Goal: Find specific page/section: Find specific page/section

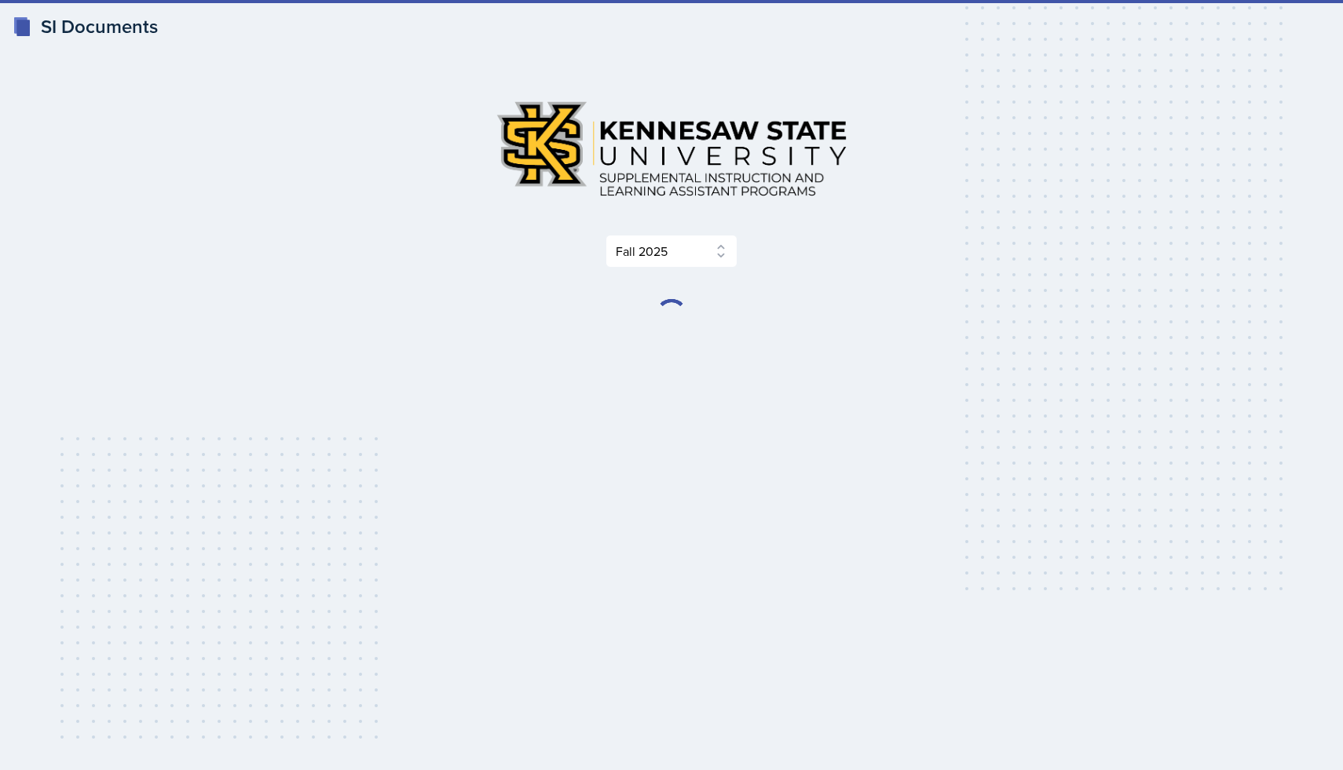
select select "2bed604d-1099-4043-b1bc-2365e8740244"
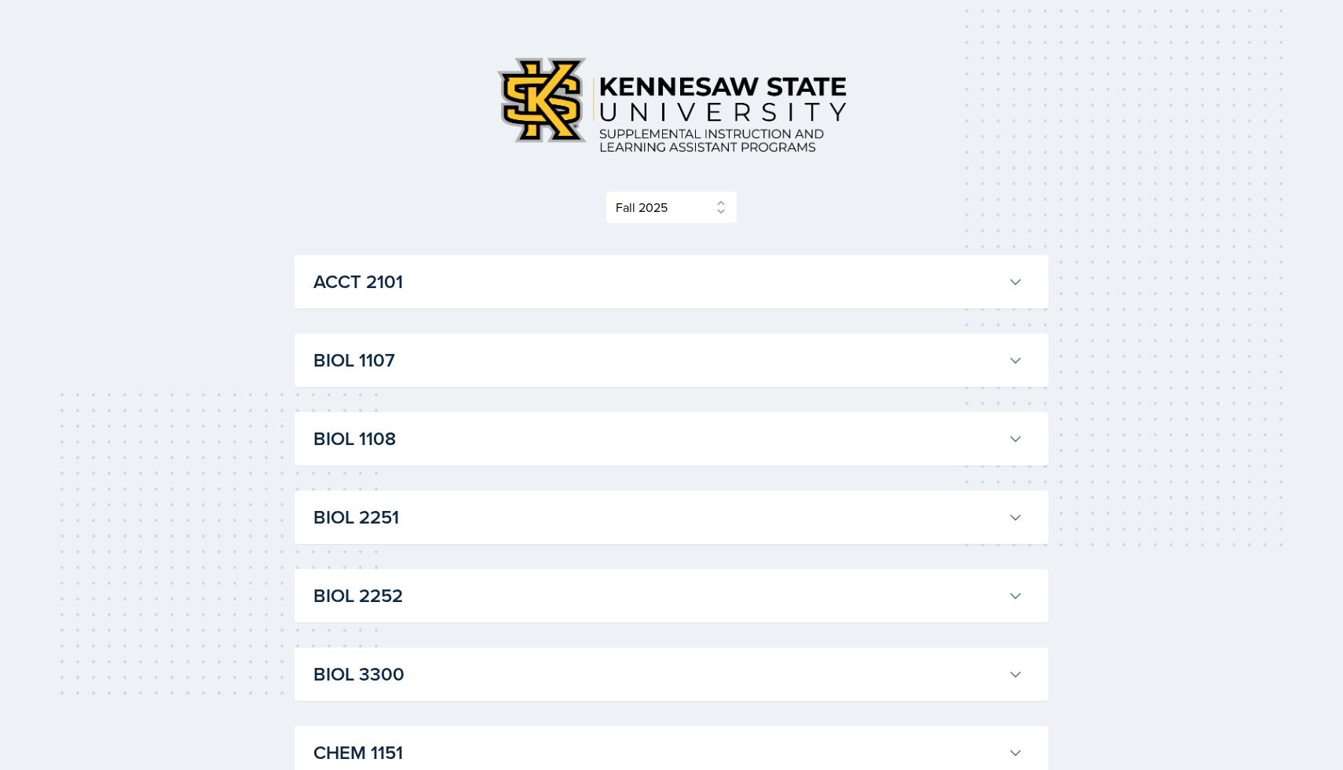
scroll to position [47, 0]
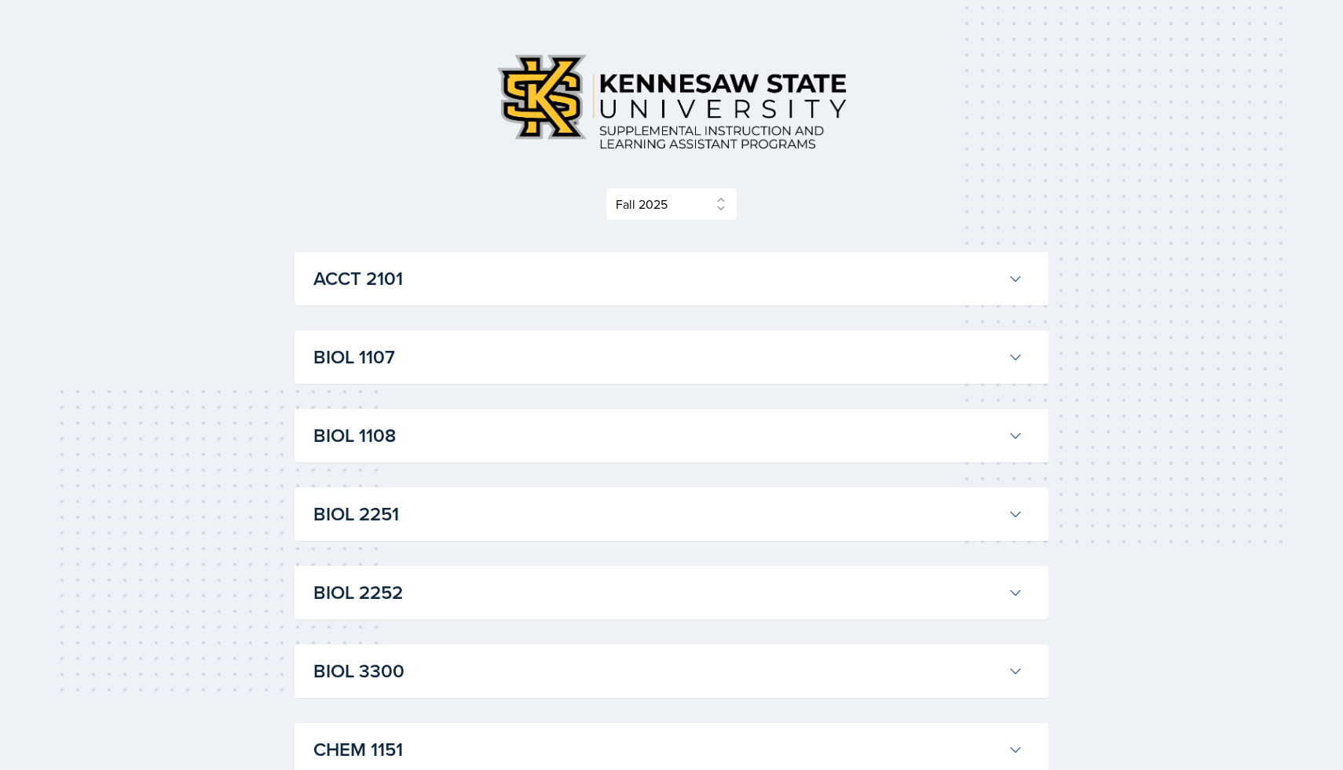
click at [558, 372] on button "BIOL 1107" at bounding box center [668, 357] width 716 height 35
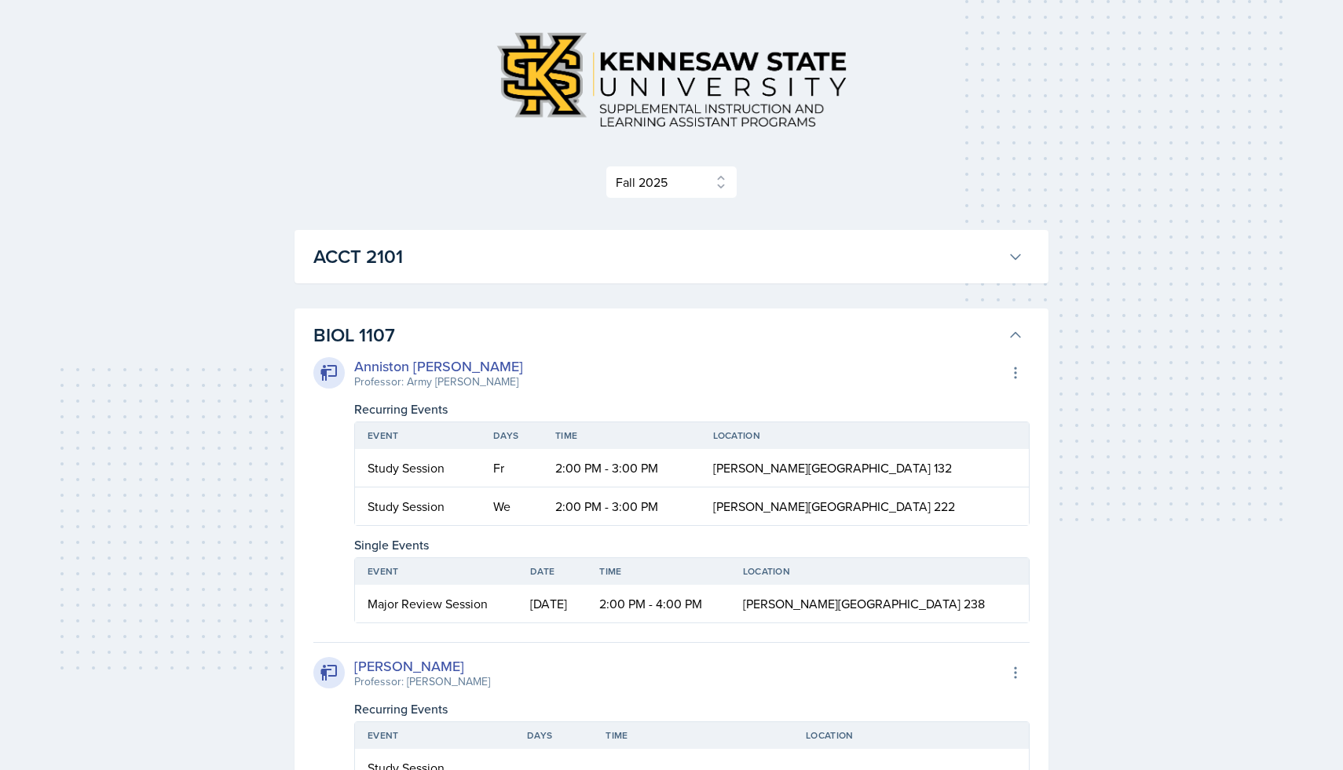
click at [576, 338] on h3 "BIOL 1107" at bounding box center [657, 335] width 688 height 28
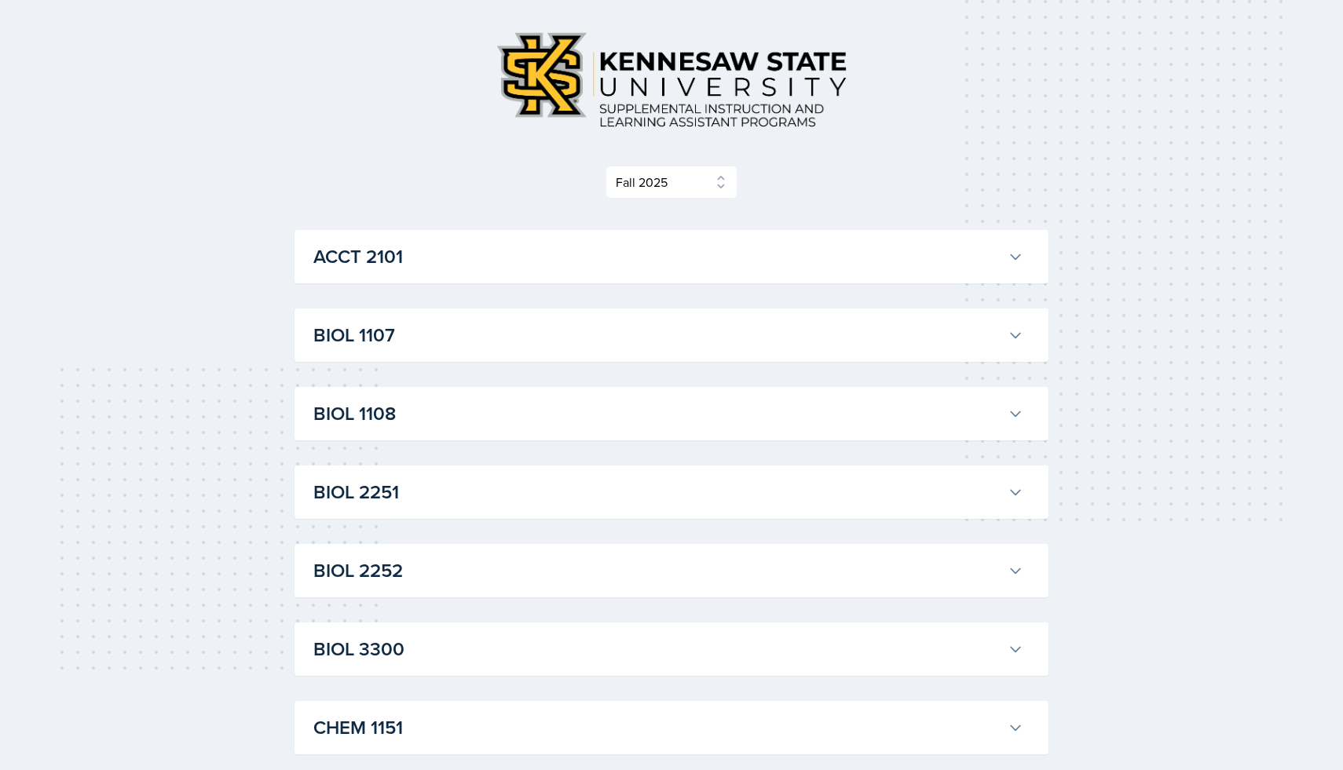
click at [550, 406] on h3 "BIOL 1108" at bounding box center [657, 414] width 688 height 28
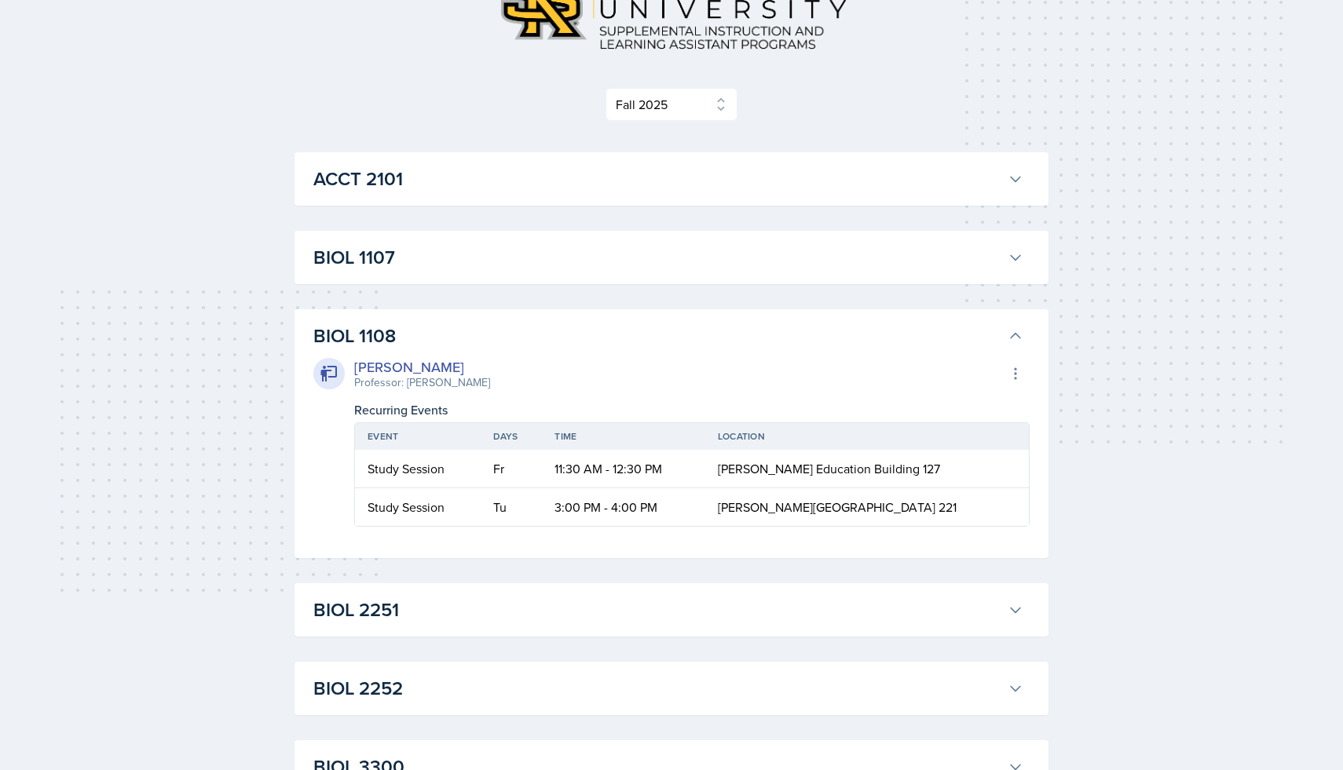
scroll to position [146, 0]
click at [580, 330] on h3 "BIOL 1108" at bounding box center [657, 337] width 688 height 28
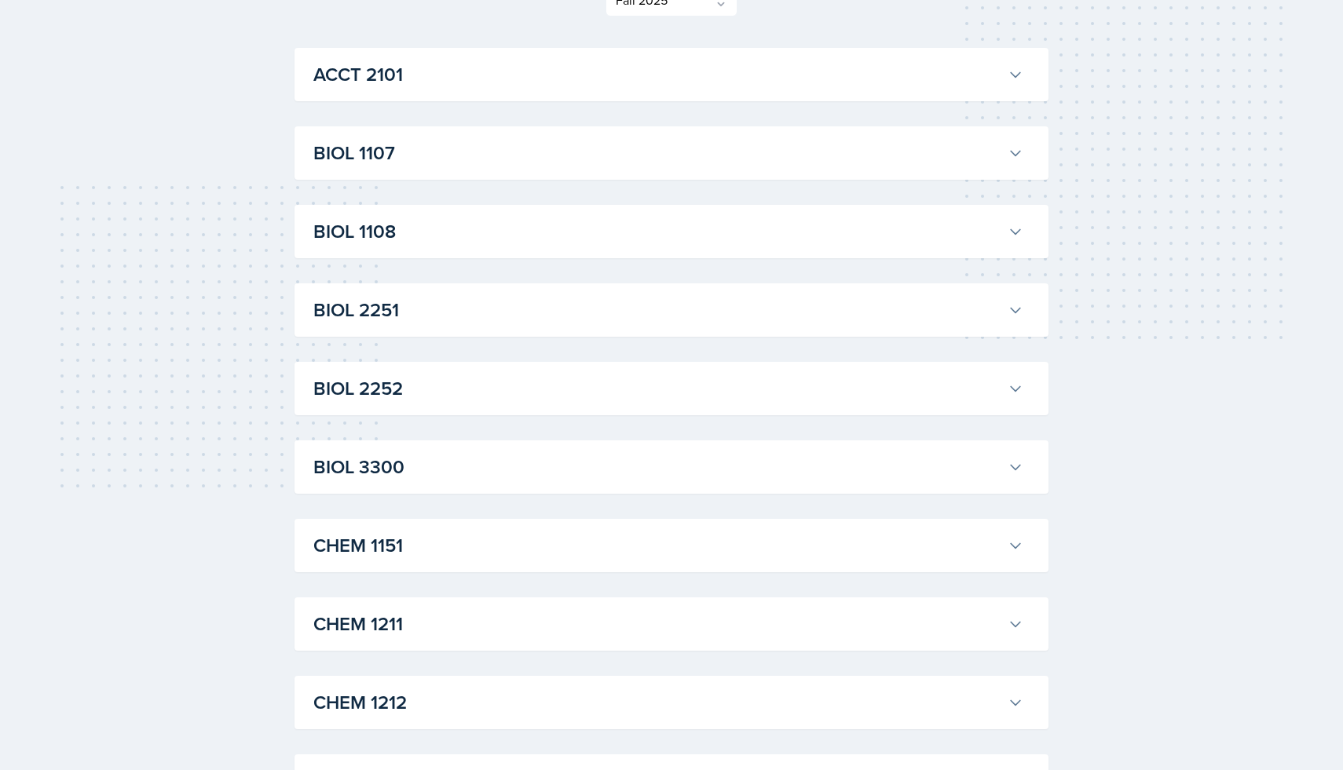
scroll to position [0, 0]
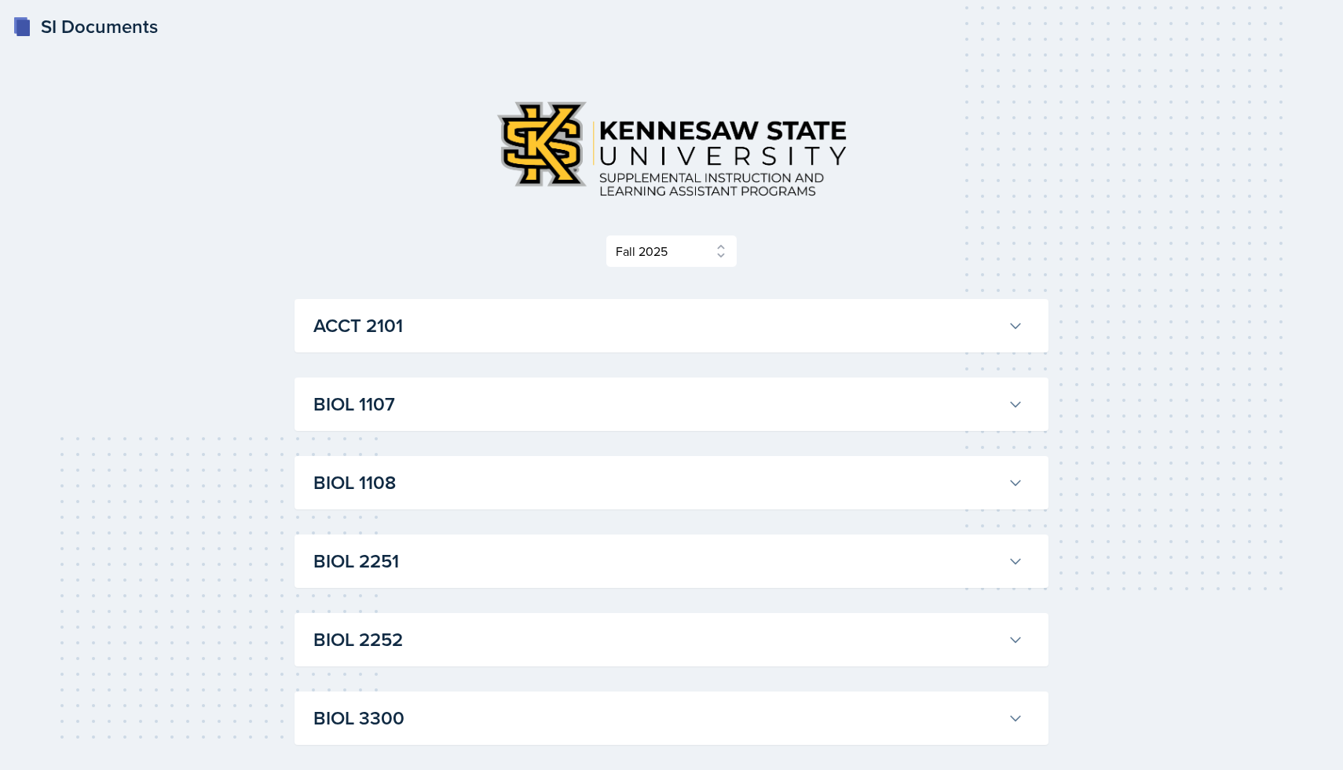
click at [335, 418] on h3 "BIOL 1107" at bounding box center [657, 404] width 688 height 28
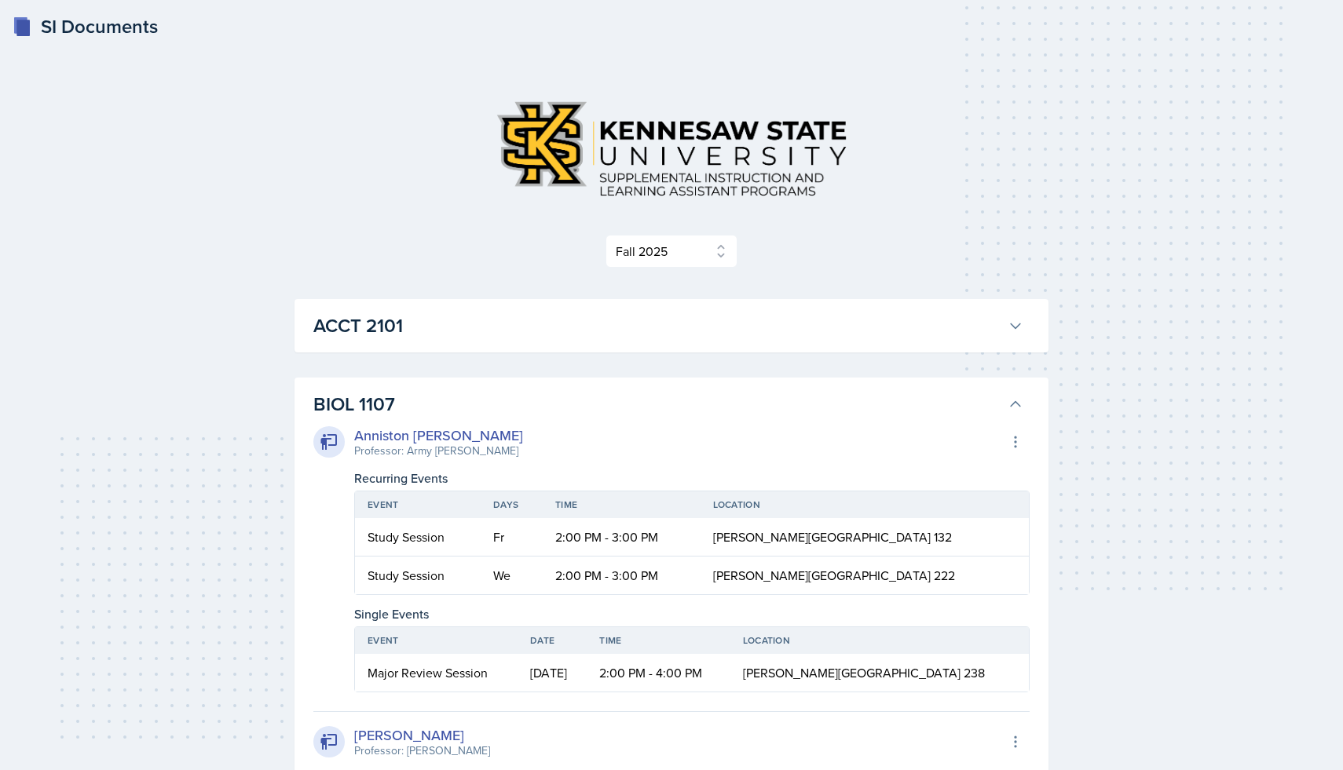
click at [335, 418] on h3 "BIOL 1107" at bounding box center [657, 404] width 688 height 28
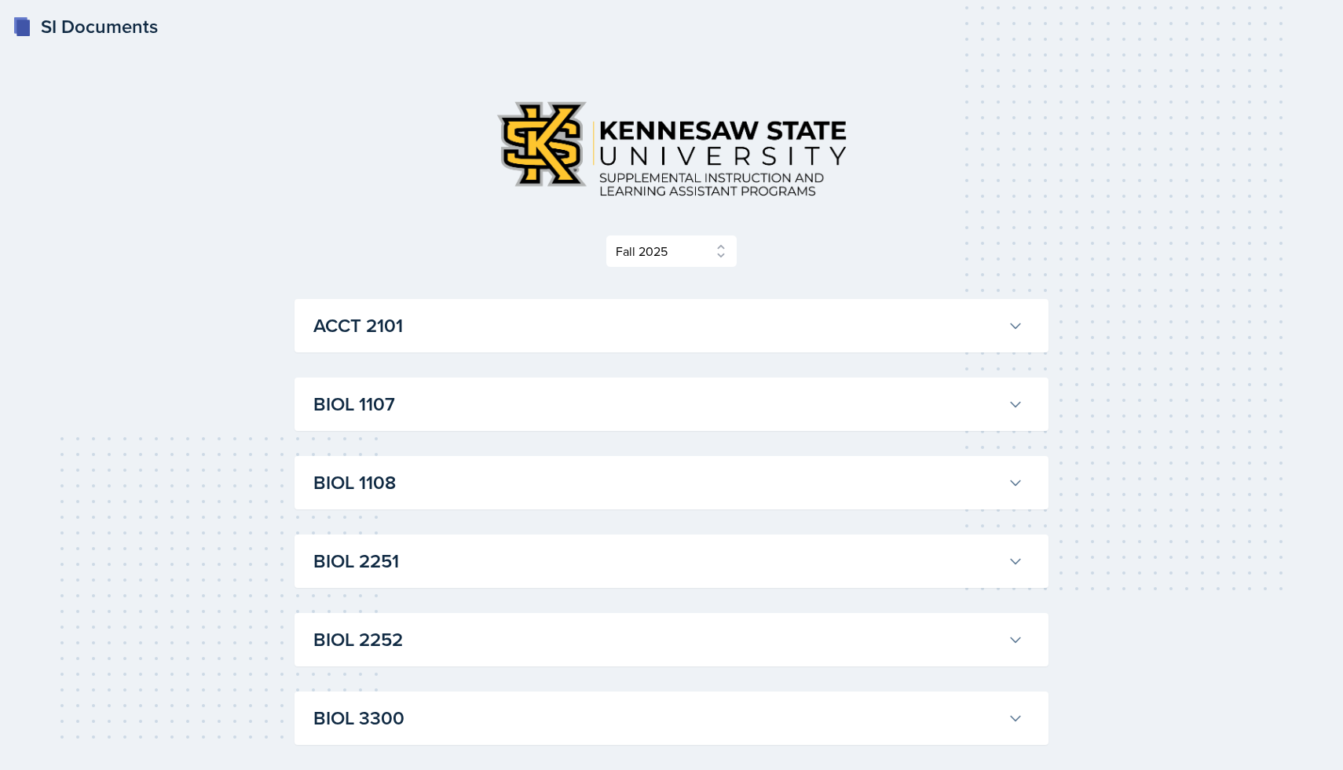
click at [364, 493] on h3 "BIOL 1108" at bounding box center [657, 483] width 688 height 28
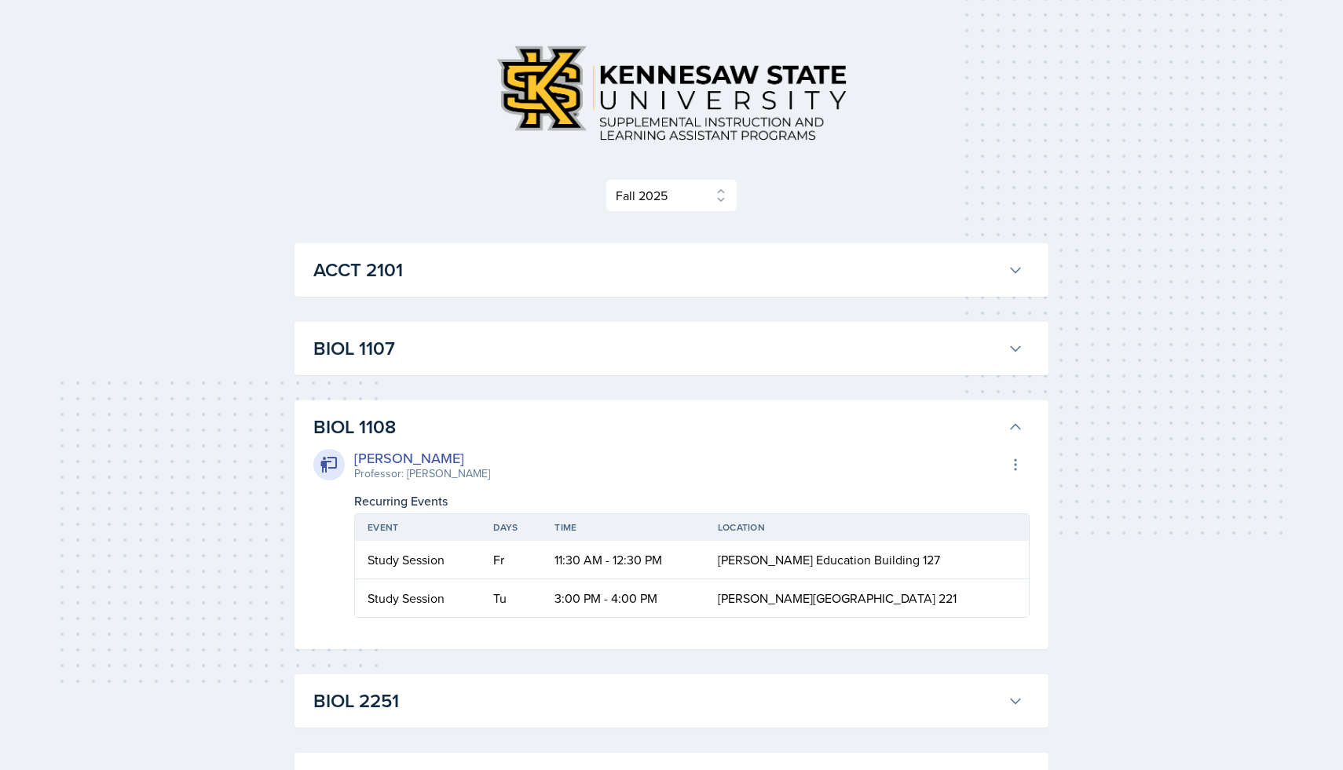
scroll to position [57, 0]
click at [432, 416] on h3 "BIOL 1108" at bounding box center [657, 426] width 688 height 28
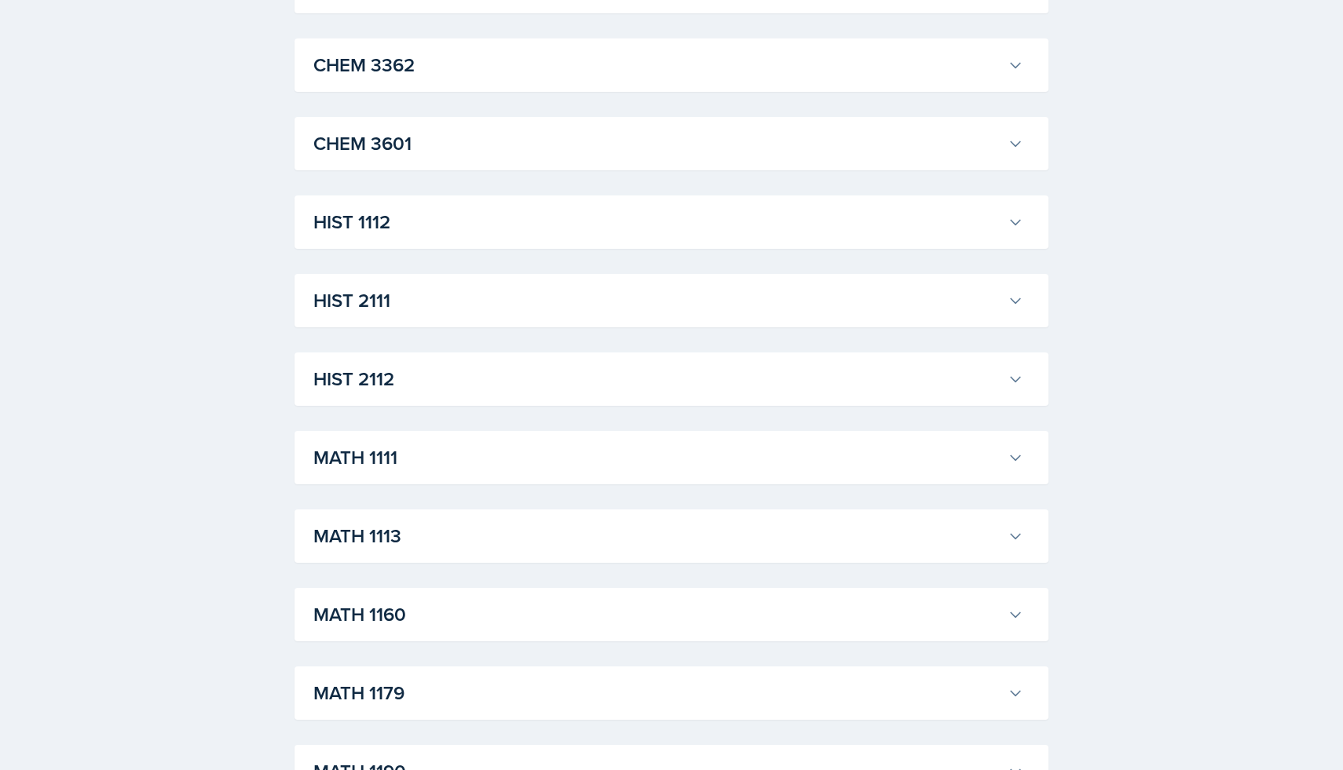
click at [429, 476] on div "MATH 1111 [PERSON_NAME] Professor: [PERSON_NAME] Export to Google Calendar Recu…" at bounding box center [672, 457] width 754 height 53
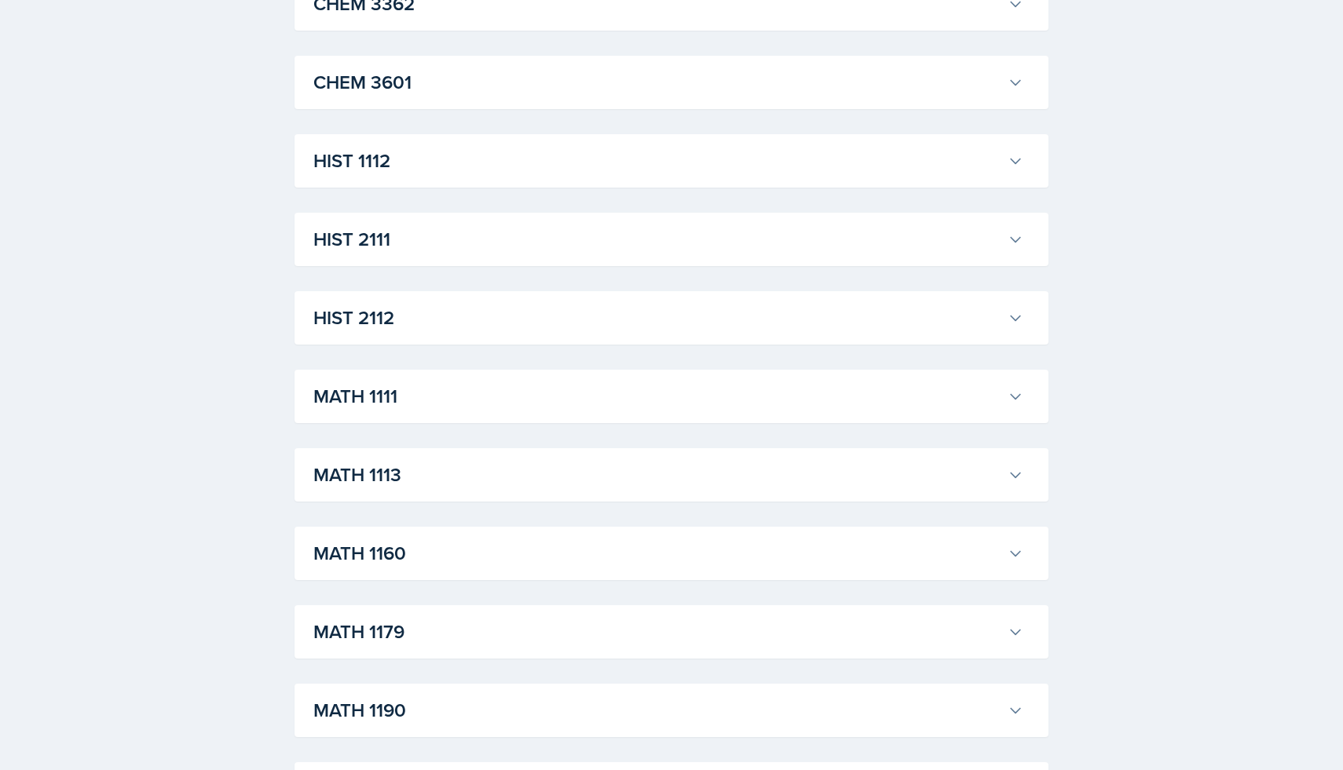
scroll to position [1122, 0]
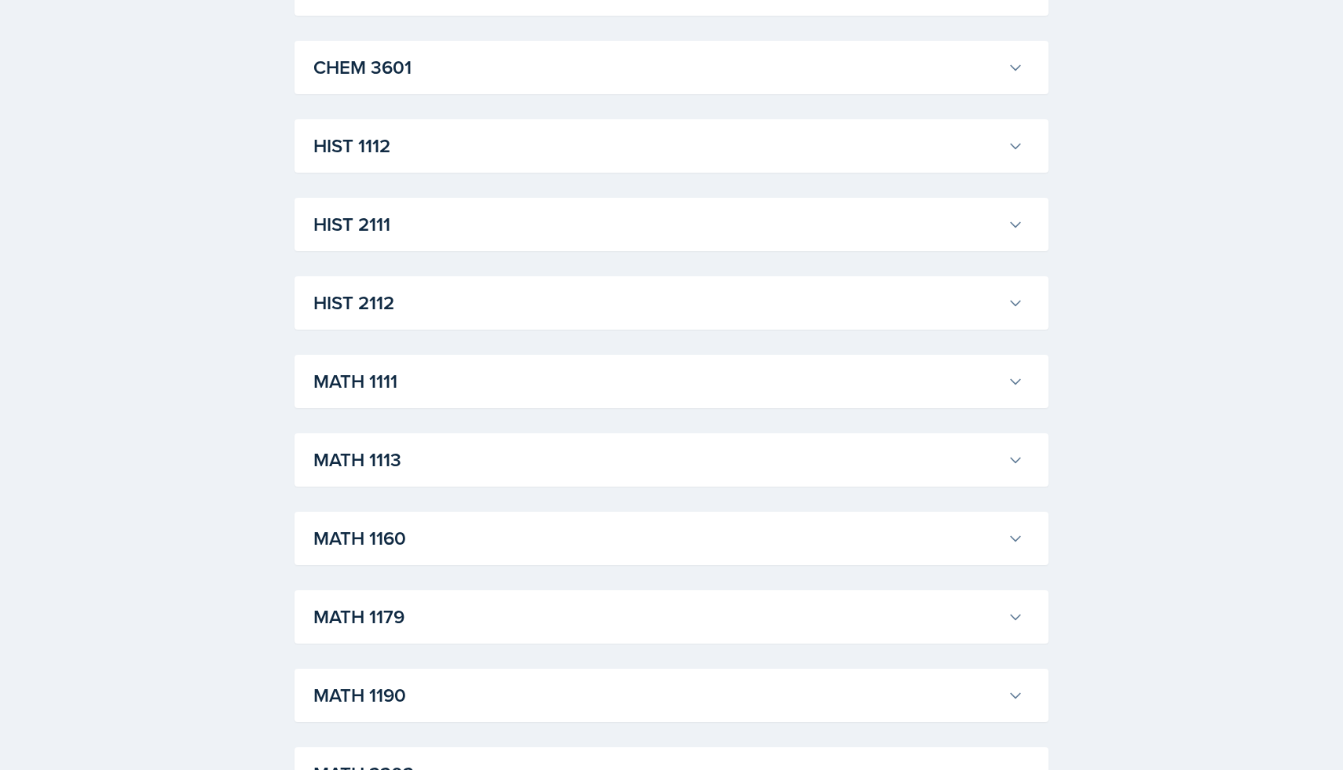
click at [430, 475] on button "MATH 1113" at bounding box center [668, 460] width 716 height 35
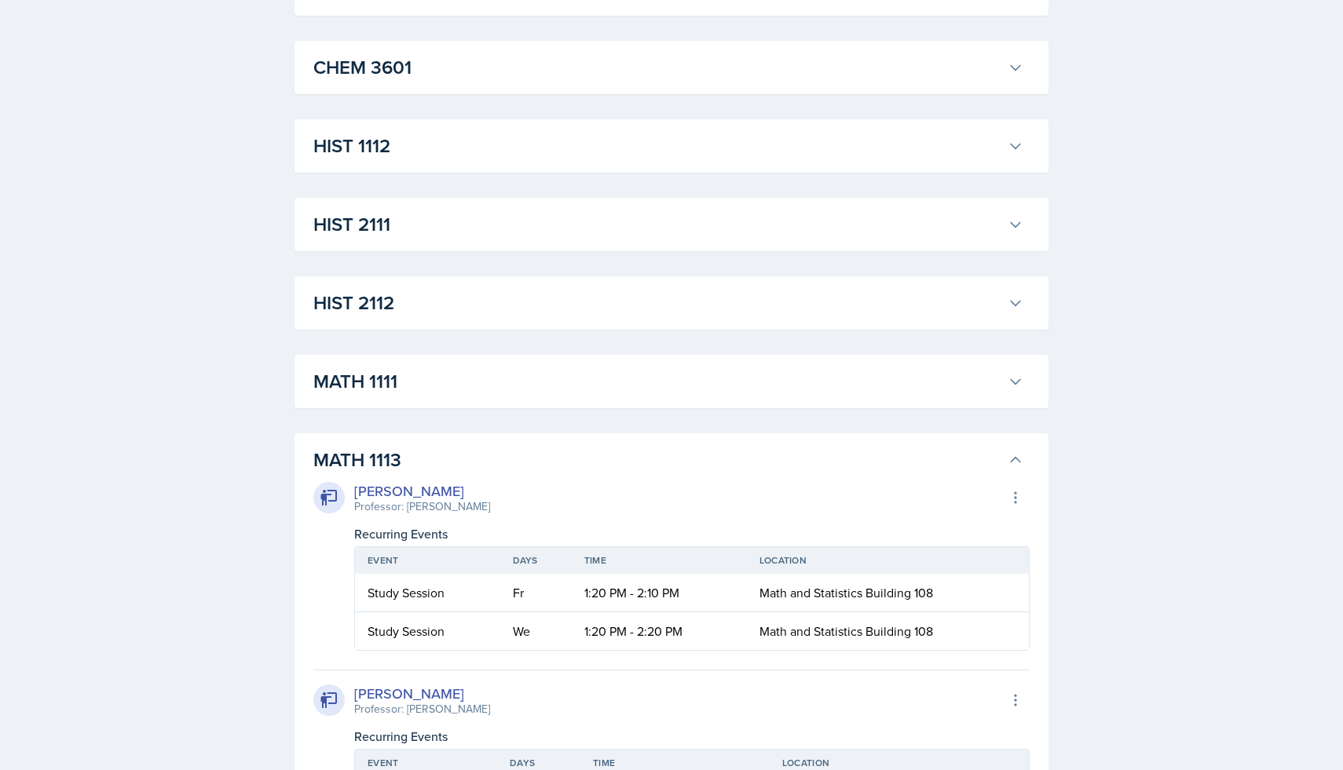
click at [430, 394] on h3 "MATH 1111" at bounding box center [657, 382] width 688 height 28
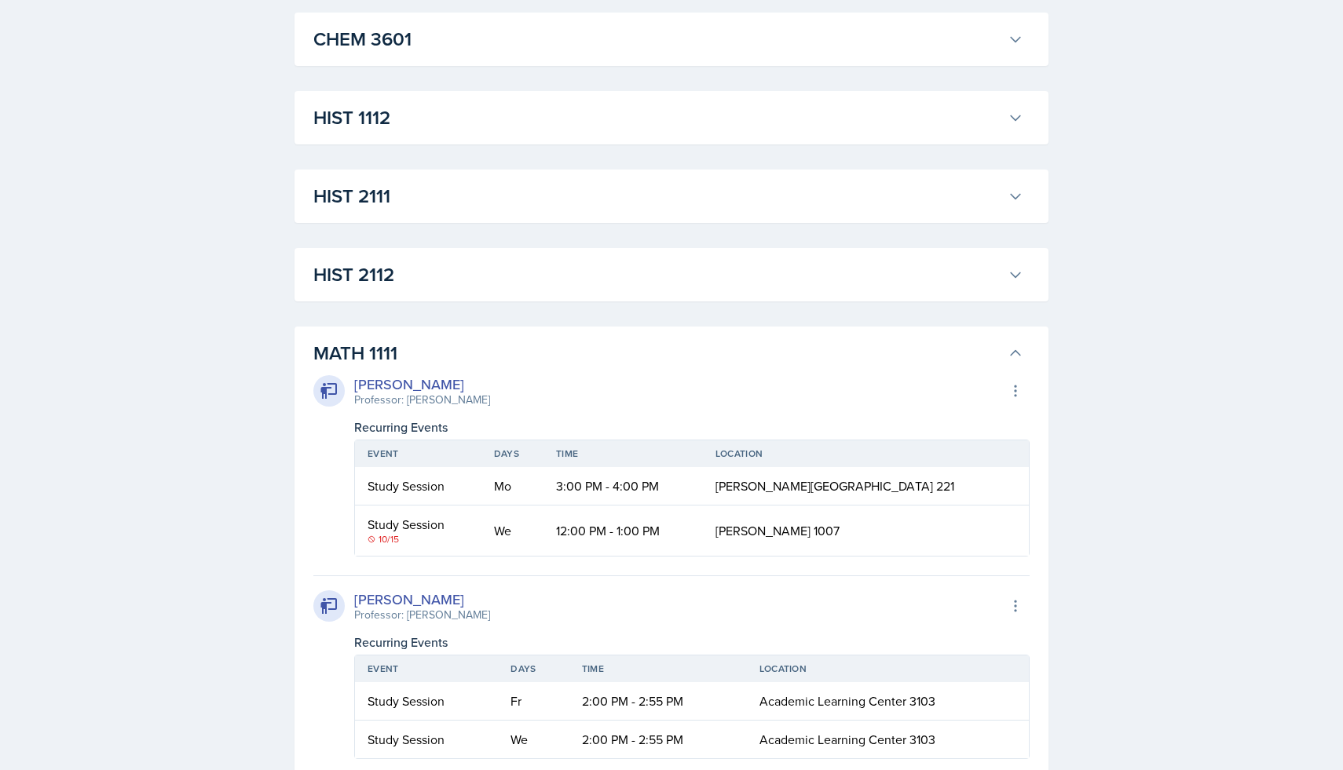
scroll to position [1148, 0]
